Goal: Task Accomplishment & Management: Use online tool/utility

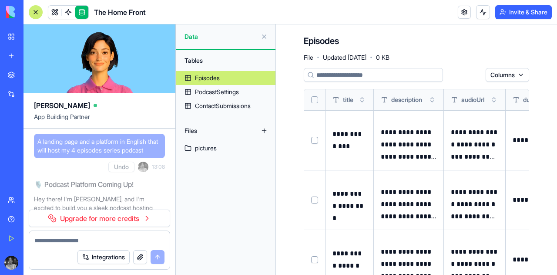
scroll to position [9748, 0]
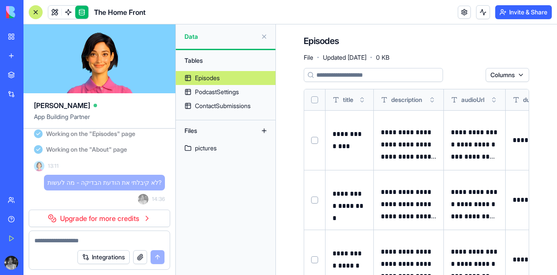
click at [88, 215] on link "Upgrade for more credits" at bounding box center [99, 217] width 141 height 17
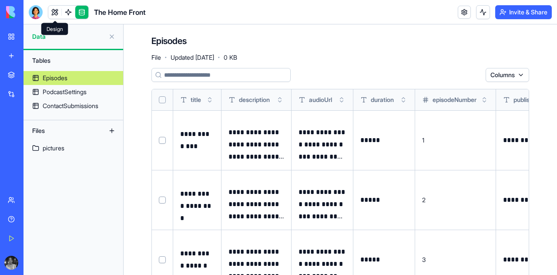
click at [50, 13] on link at bounding box center [54, 12] width 13 height 13
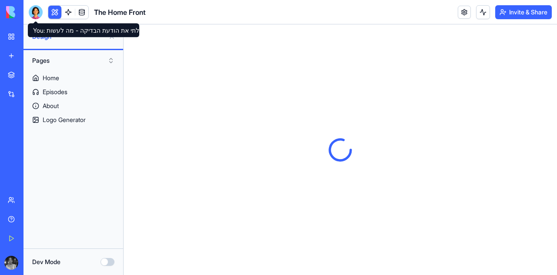
click at [36, 10] on div at bounding box center [36, 12] width 14 height 14
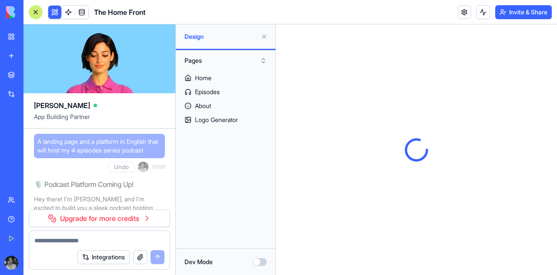
scroll to position [9748, 0]
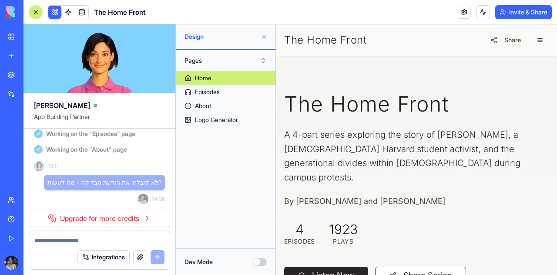
click at [80, 245] on div "Integrations" at bounding box center [99, 257] width 141 height 24
click at [81, 241] on textarea at bounding box center [99, 240] width 130 height 9
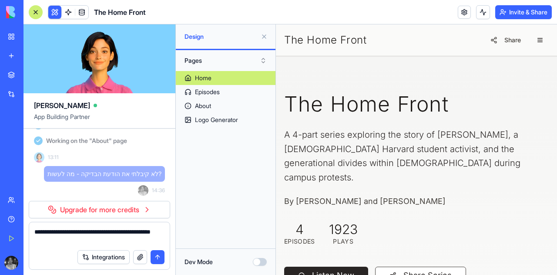
type textarea "**********"
